Goal: Task Accomplishment & Management: Use online tool/utility

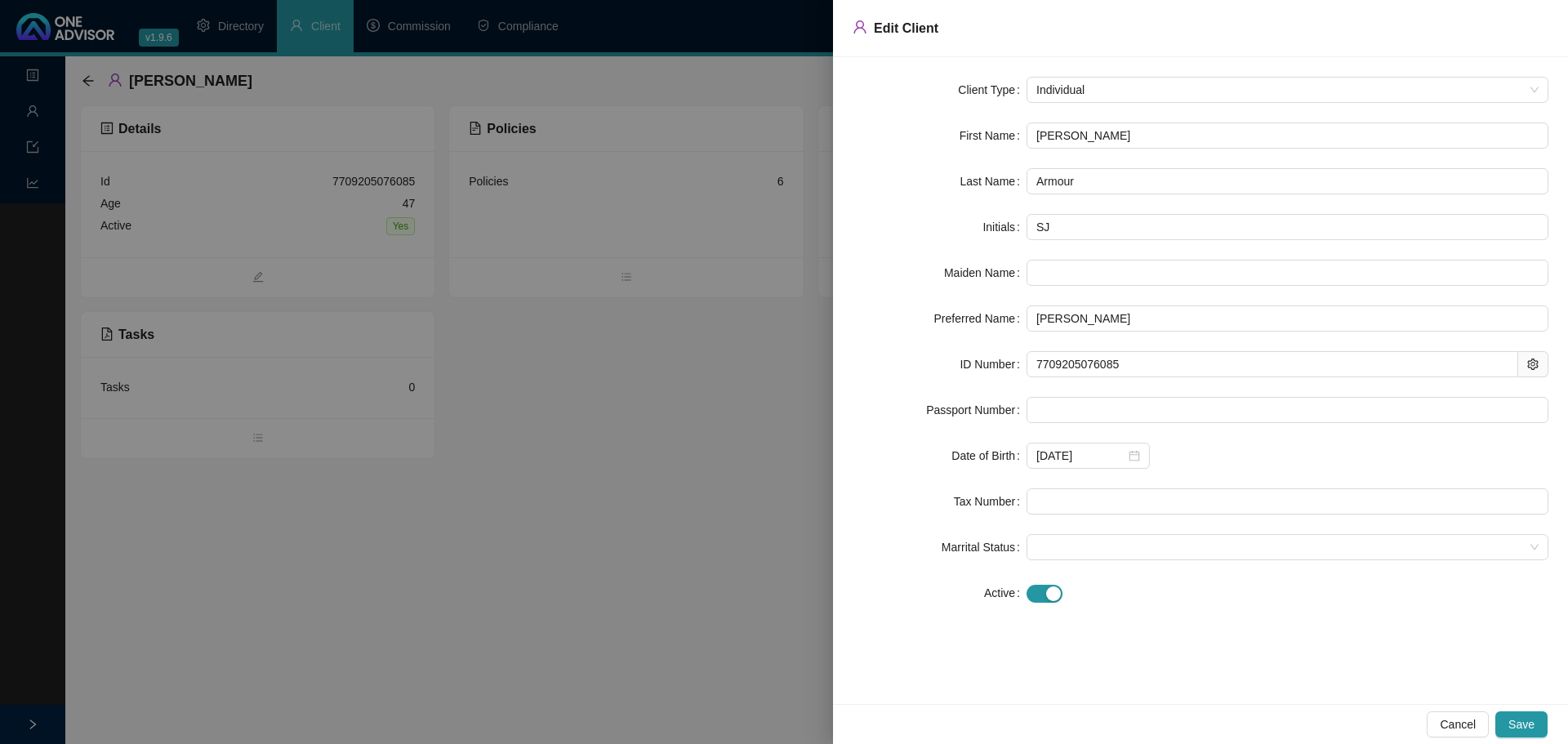
click at [531, 491] on div at bounding box center [784, 372] width 1568 height 744
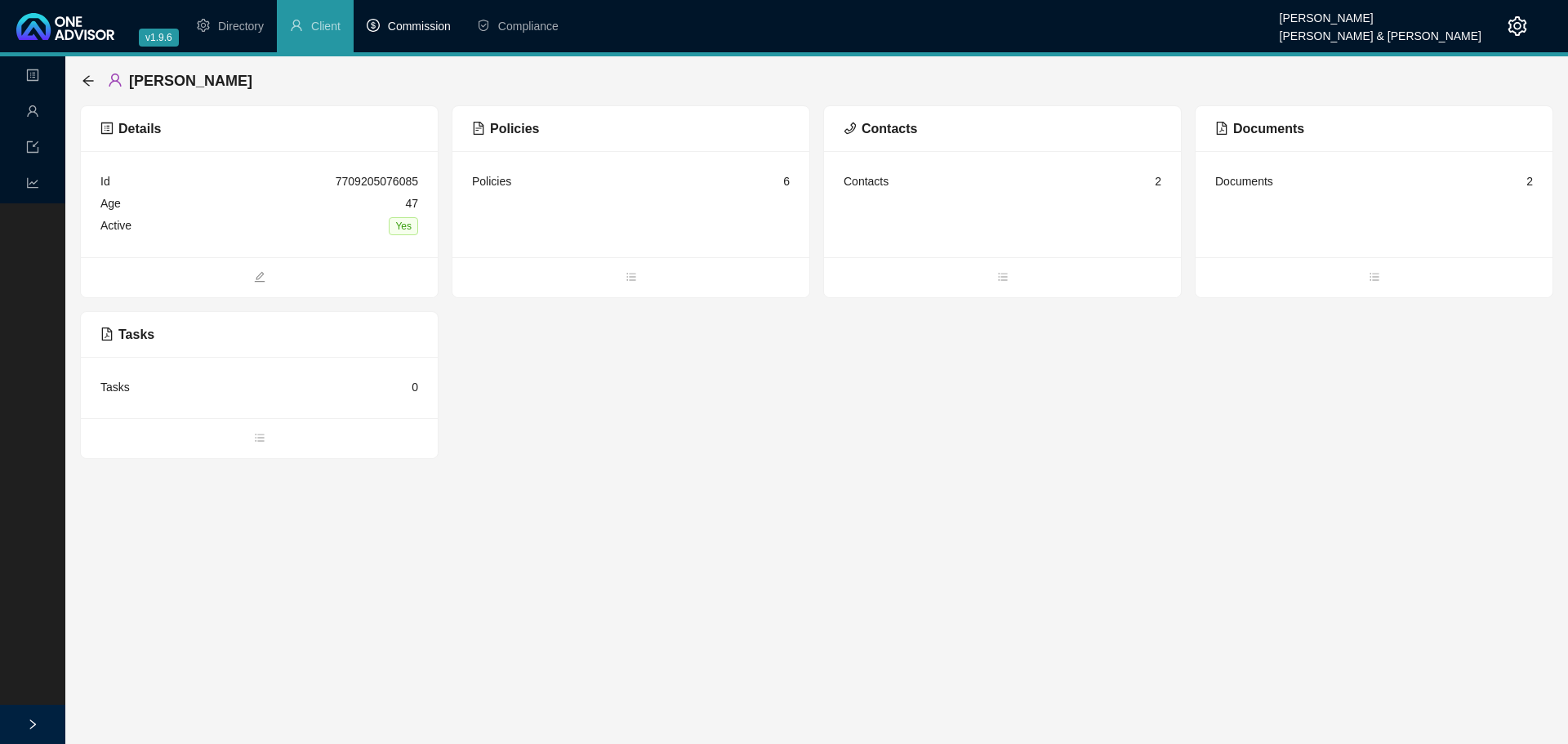
click at [412, 30] on span "Commission" at bounding box center [419, 26] width 63 height 13
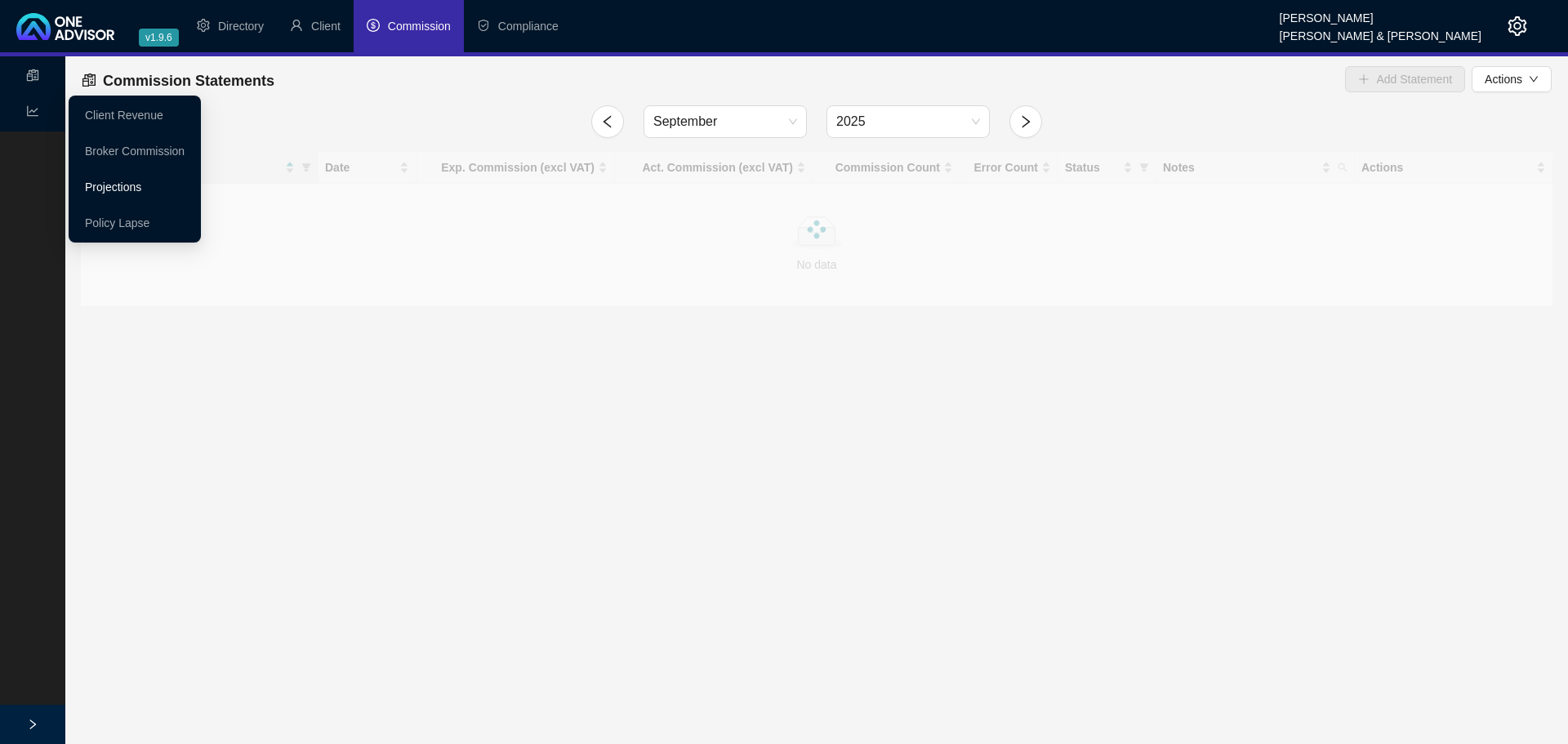
click at [111, 186] on link "Projections" at bounding box center [113, 187] width 56 height 13
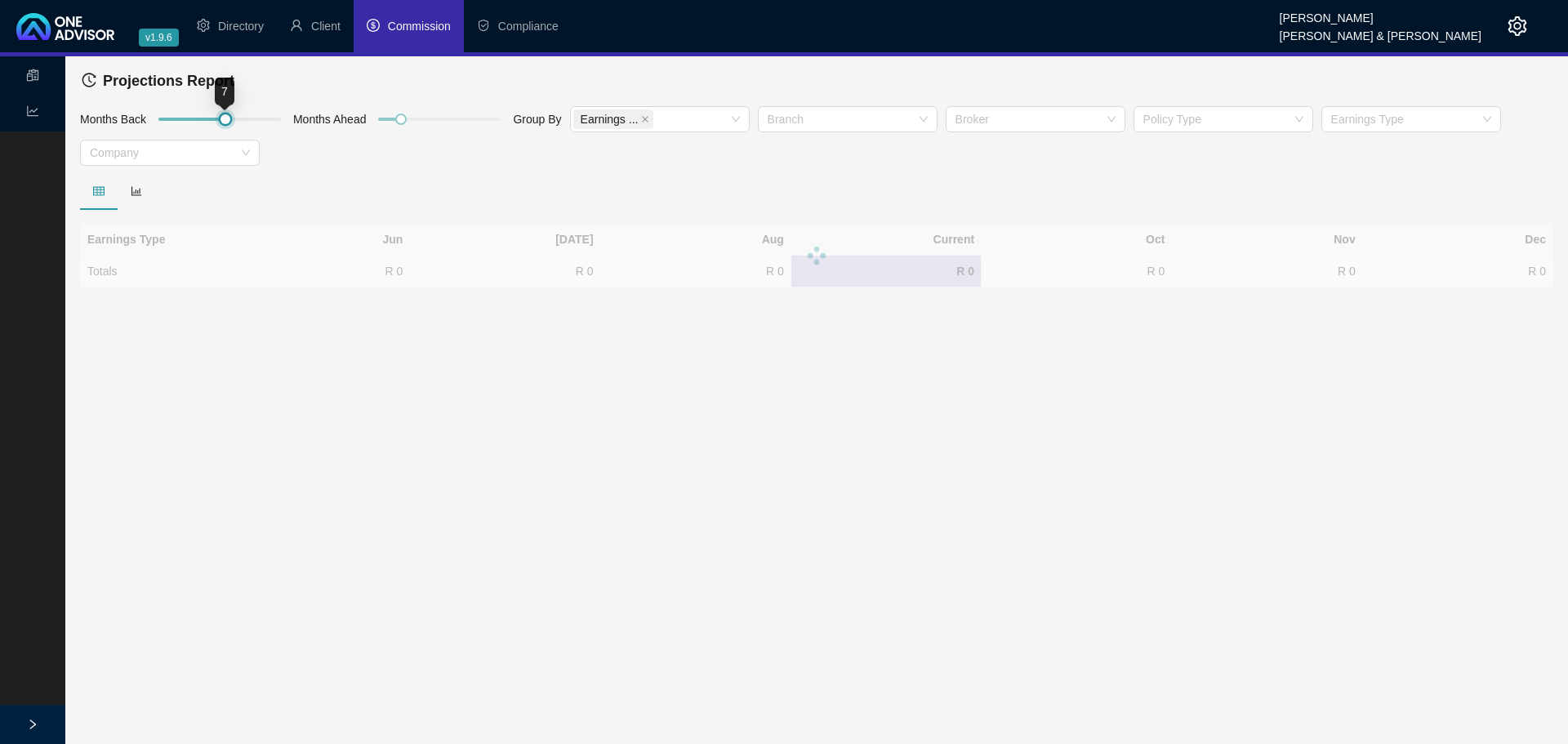
drag, startPoint x: 182, startPoint y: 116, endPoint x: 225, endPoint y: 123, distance: 43.6
click at [225, 123] on div at bounding box center [225, 119] width 8 height 8
drag, startPoint x: 403, startPoint y: 119, endPoint x: 376, endPoint y: 117, distance: 27.1
click at [376, 117] on div at bounding box center [378, 119] width 8 height 8
click at [641, 116] on icon "close" at bounding box center [644, 119] width 8 height 8
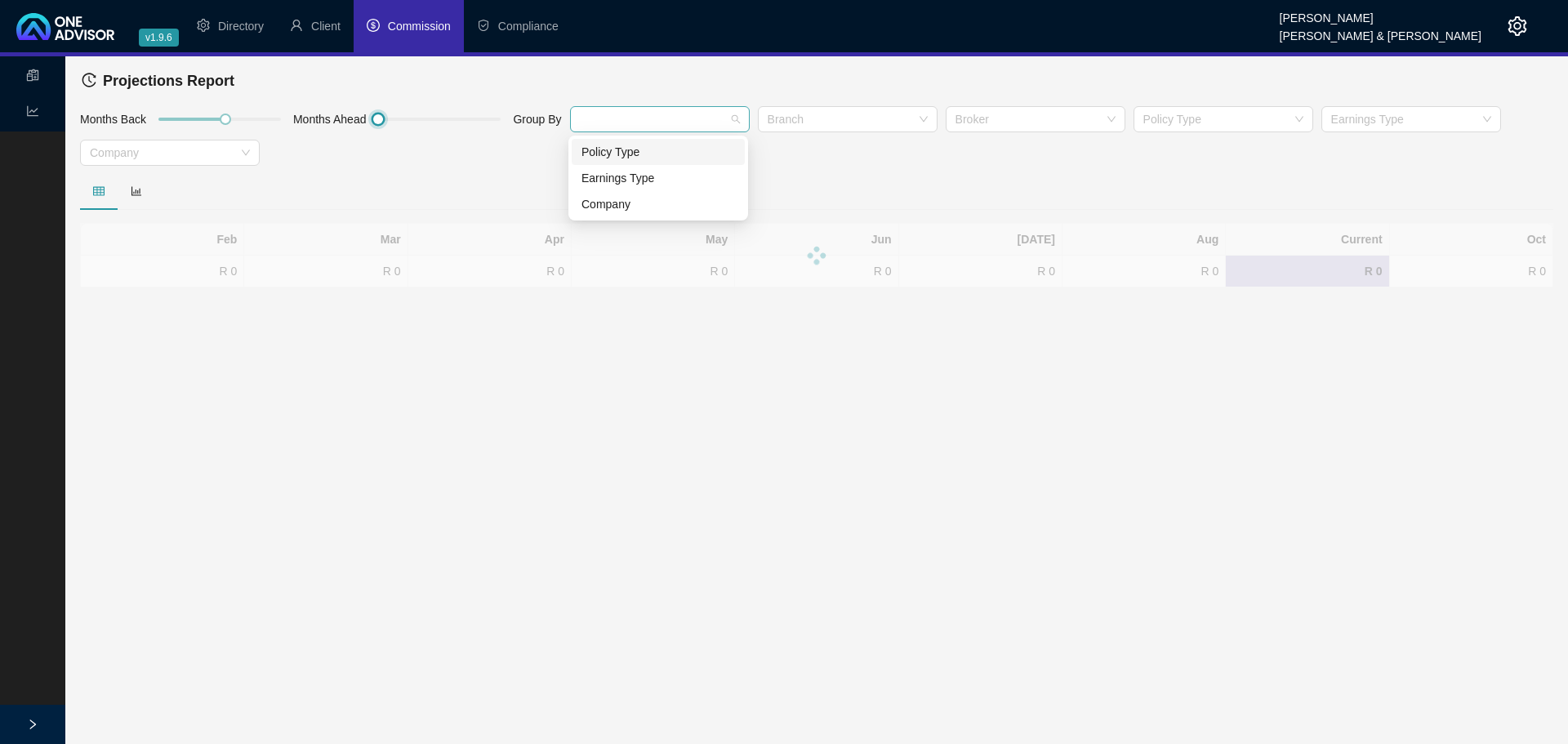
click at [641, 116] on div at bounding box center [651, 120] width 156 height 12
click at [615, 200] on div "Company" at bounding box center [658, 204] width 154 height 18
click at [430, 483] on main "Statements Reports Projections Report Months Back Months Ahead Group By Company…" at bounding box center [784, 399] width 1568 height 687
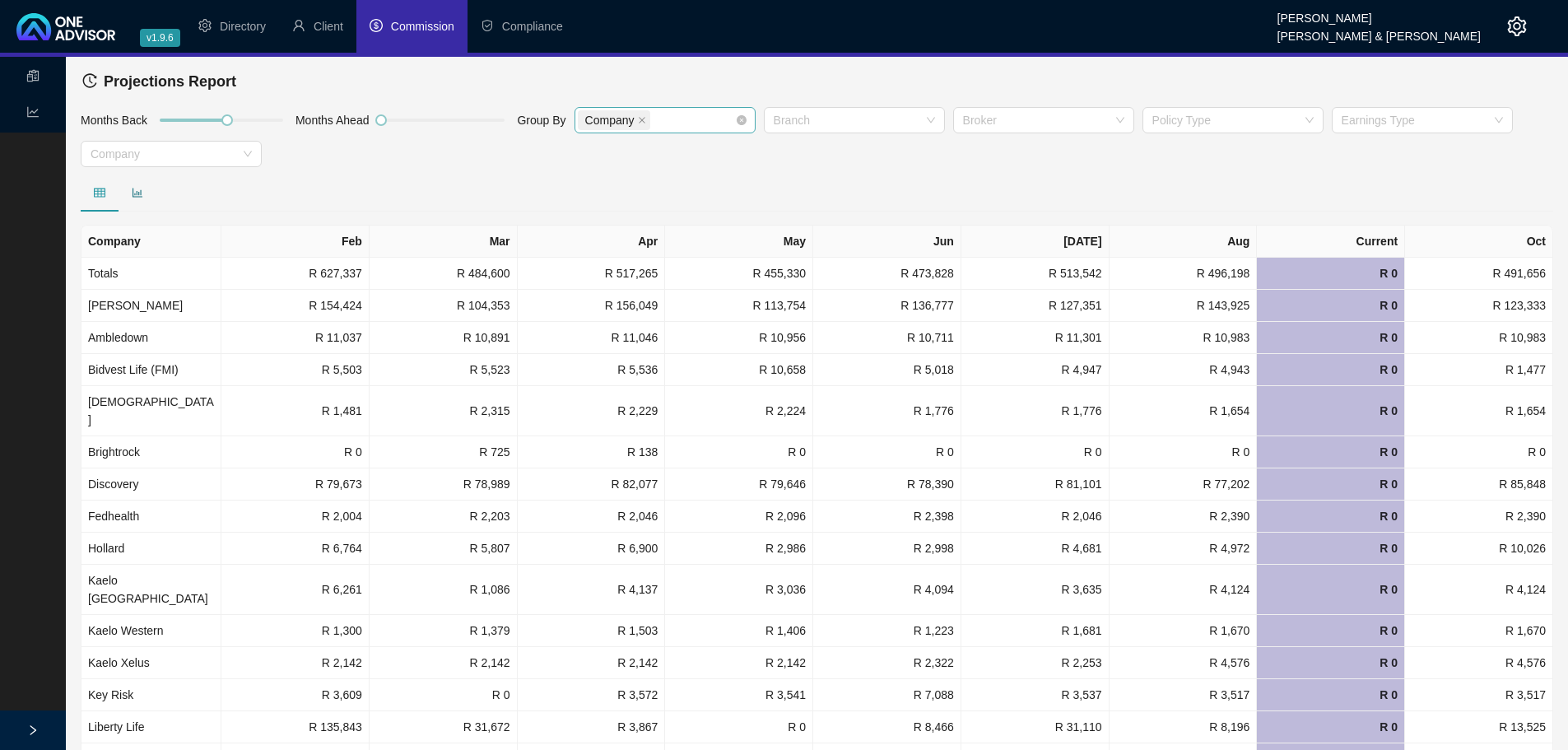
click at [136, 190] on icon "bar-chart" at bounding box center [137, 193] width 12 height 12
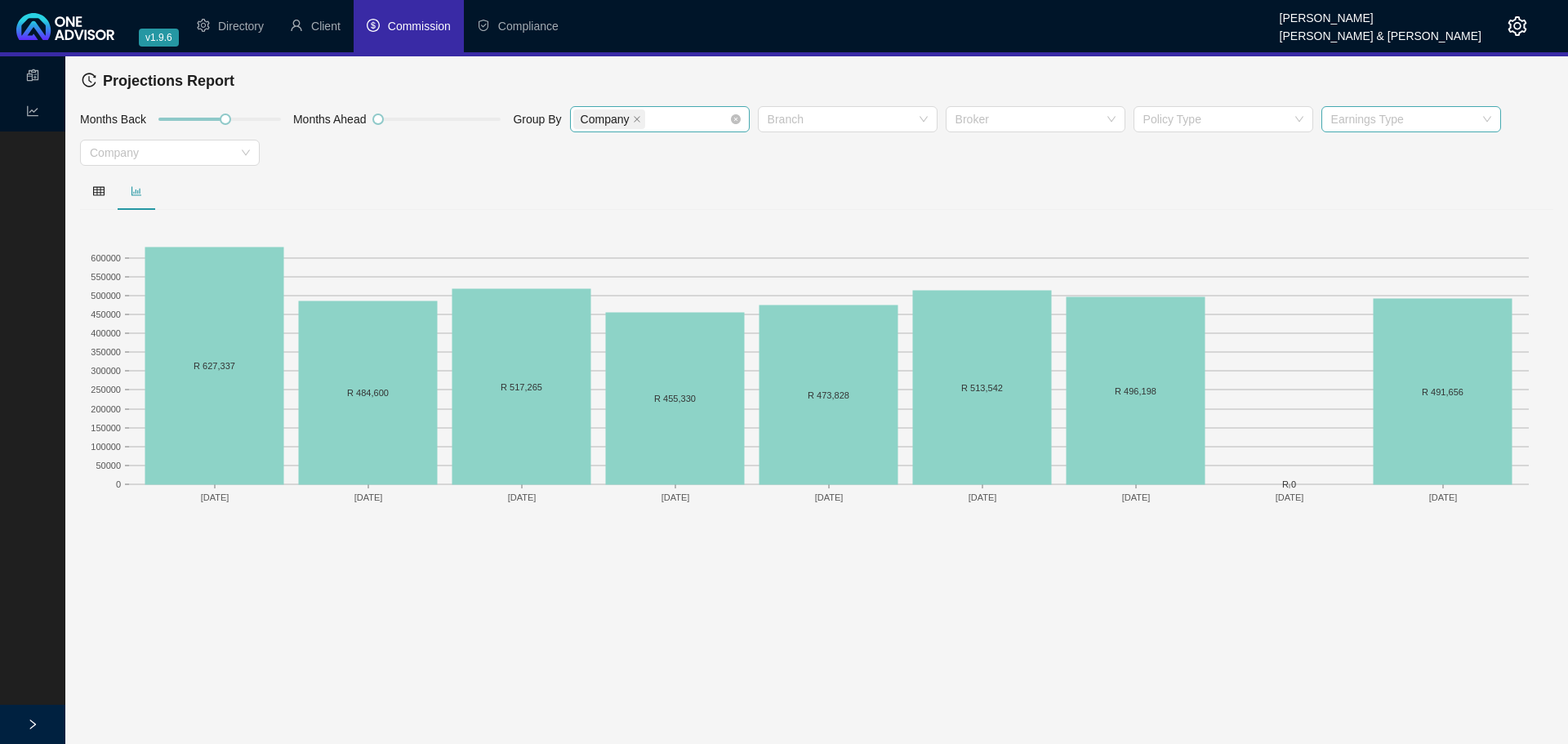
click at [1400, 117] on div at bounding box center [1402, 120] width 156 height 12
click at [1400, 149] on div "Monthly Annuity" at bounding box center [1409, 152] width 154 height 18
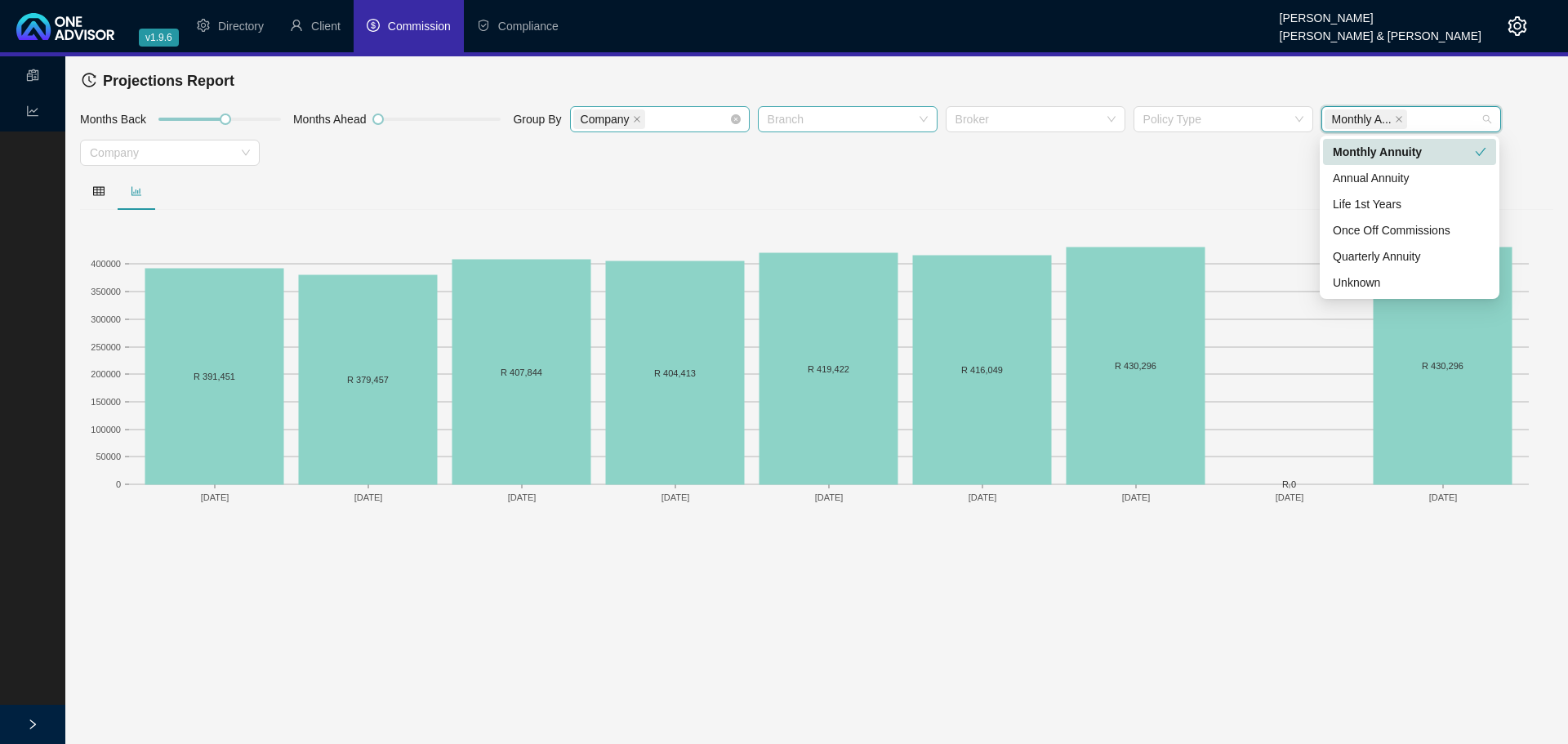
click at [896, 115] on div at bounding box center [838, 120] width 156 height 12
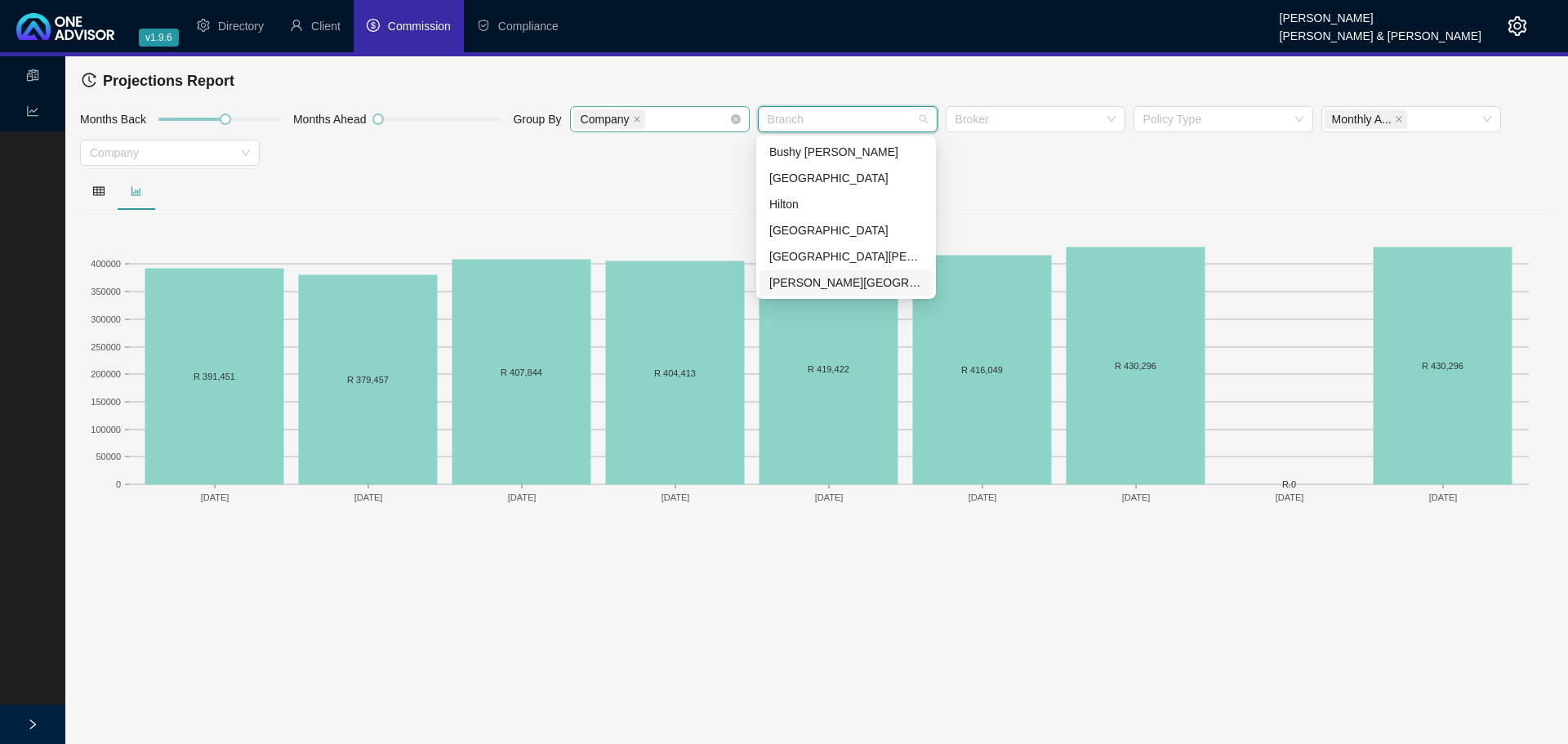
click at [831, 272] on div "[PERSON_NAME][GEOGRAPHIC_DATA]" at bounding box center [845, 282] width 173 height 26
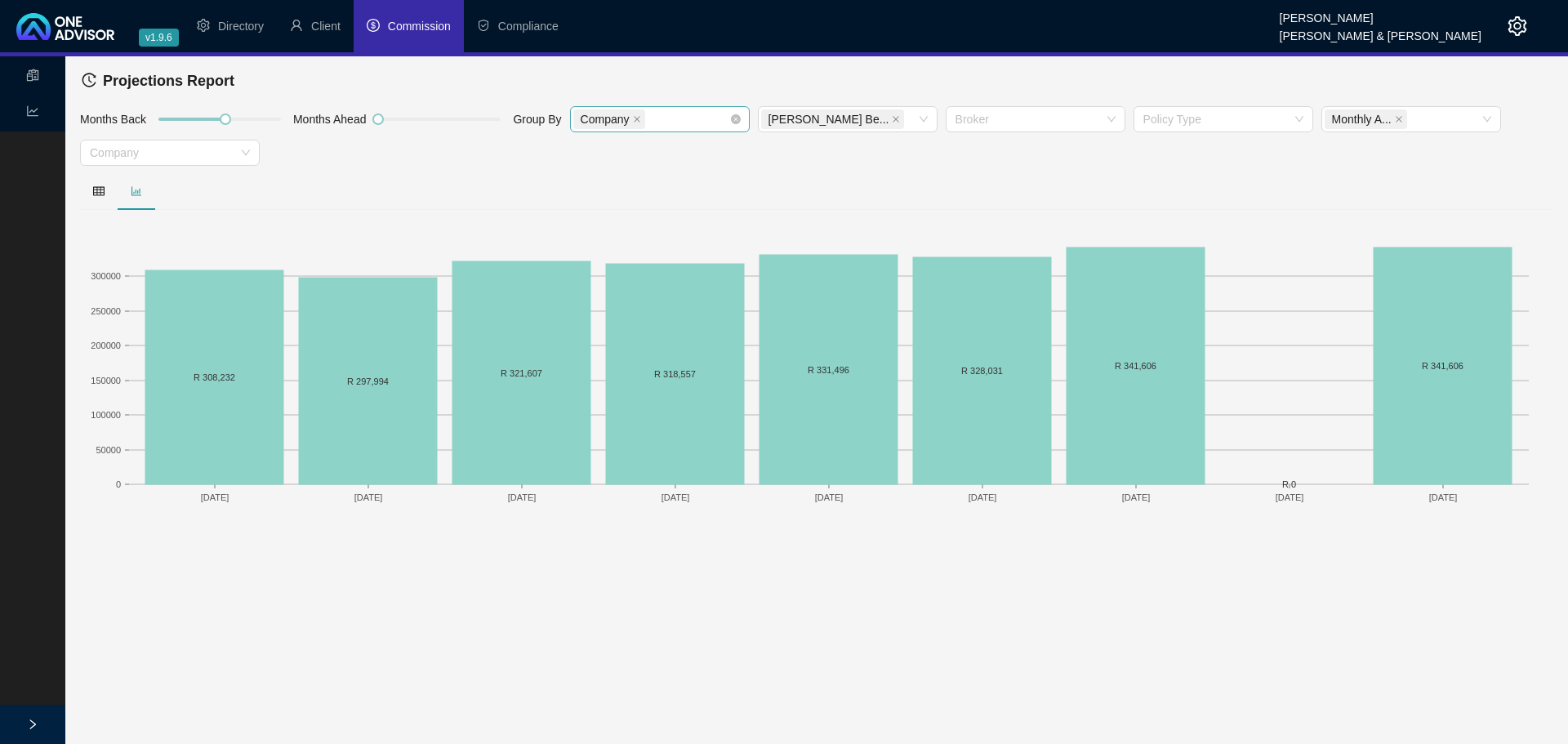
click at [1016, 170] on div "Months Back Months Ahead Group By Company [PERSON_NAME] Be... Broker Policy Typ…" at bounding box center [816, 138] width 1481 height 67
drag, startPoint x: 226, startPoint y: 117, endPoint x: 354, endPoint y: 124, distance: 128.2
click at [354, 124] on div "Months Back Months Ahead Group By Company [PERSON_NAME] Be... Broker Policy Typ…" at bounding box center [816, 138] width 1481 height 67
